Goal: Task Accomplishment & Management: Use online tool/utility

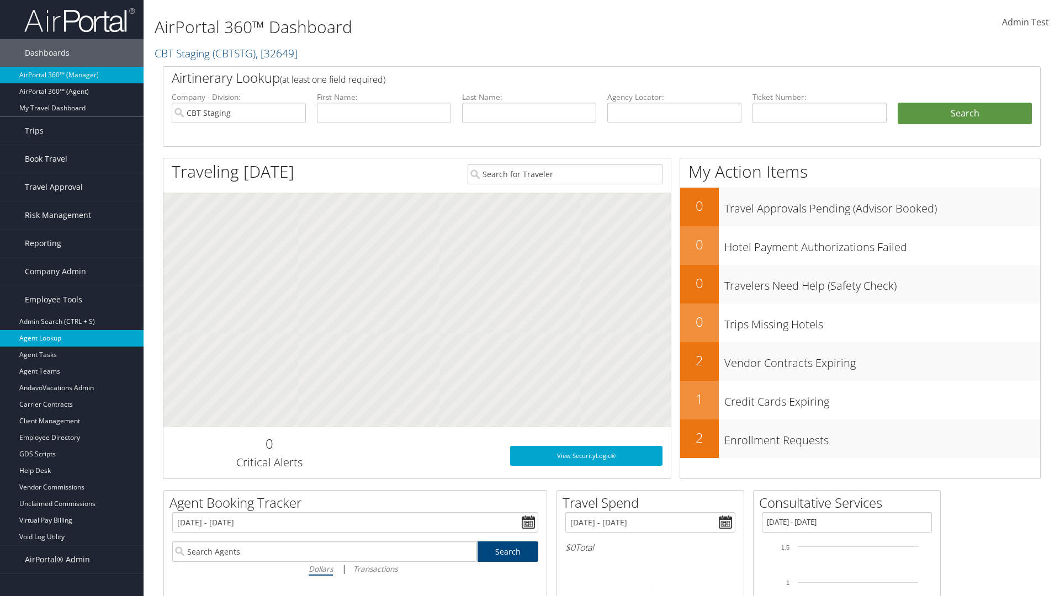
click at [72, 339] on link "Agent Lookup" at bounding box center [72, 338] width 144 height 17
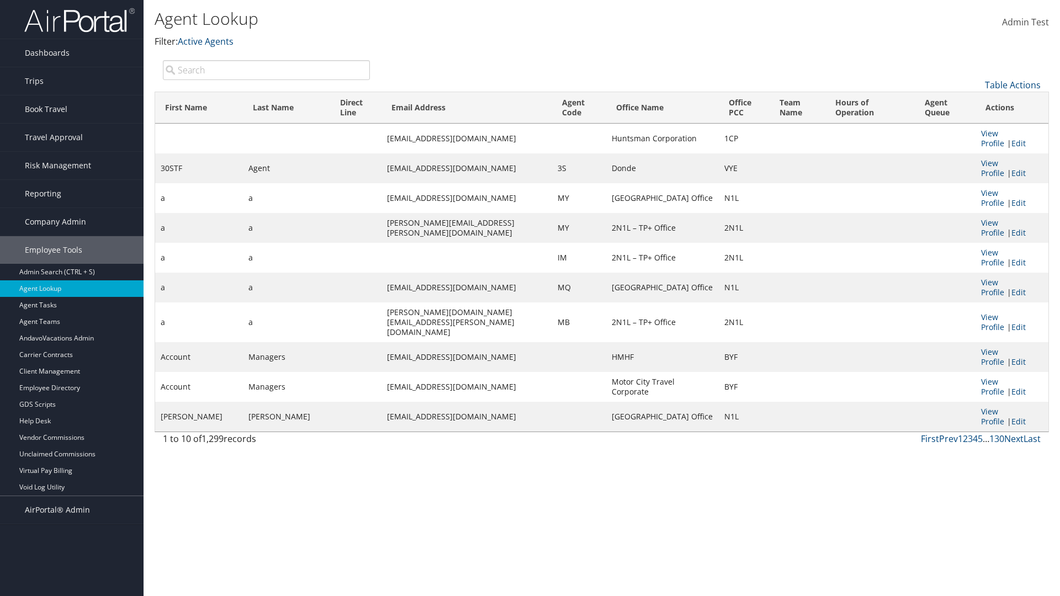
click at [266, 70] on input "search" at bounding box center [266, 70] width 207 height 20
type input "Agent"
